Goal: Information Seeking & Learning: Learn about a topic

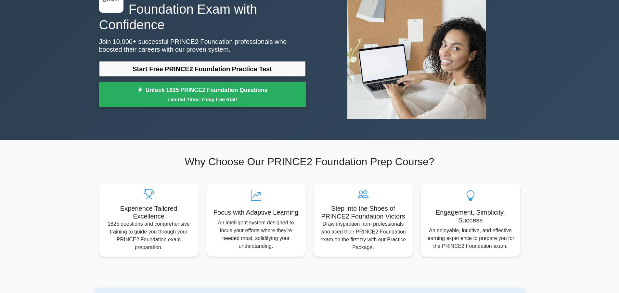
scroll to position [65, 0]
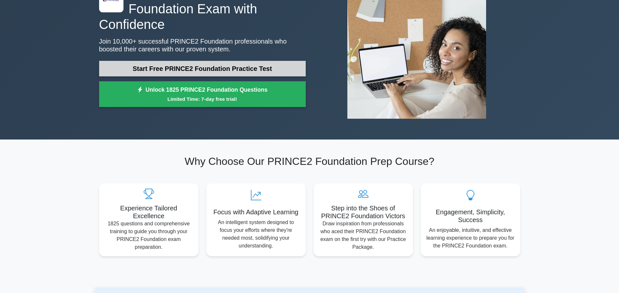
click at [241, 64] on link "Start Free PRINCE2 Foundation Practice Test" at bounding box center [202, 69] width 207 height 16
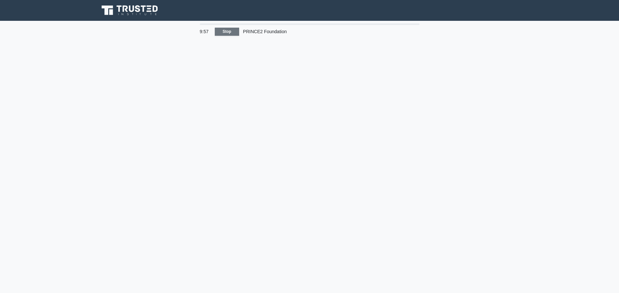
click at [226, 32] on link "Stop" at bounding box center [227, 32] width 24 height 8
